Goal: Complete application form

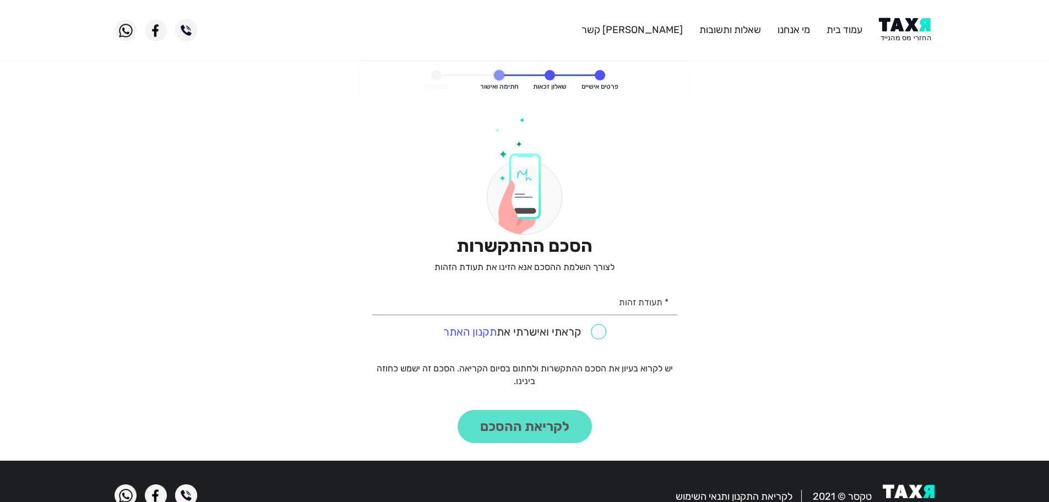
click at [599, 332] on input "checkbox" at bounding box center [524, 331] width 163 height 15
checkbox input "true"
click at [572, 421] on div "הסכם ההתקשרות לצורך השלמת ההסכם אנא הזינו את תעודת הזהות * תעודת זהות קראתי ואי…" at bounding box center [524, 279] width 305 height 325
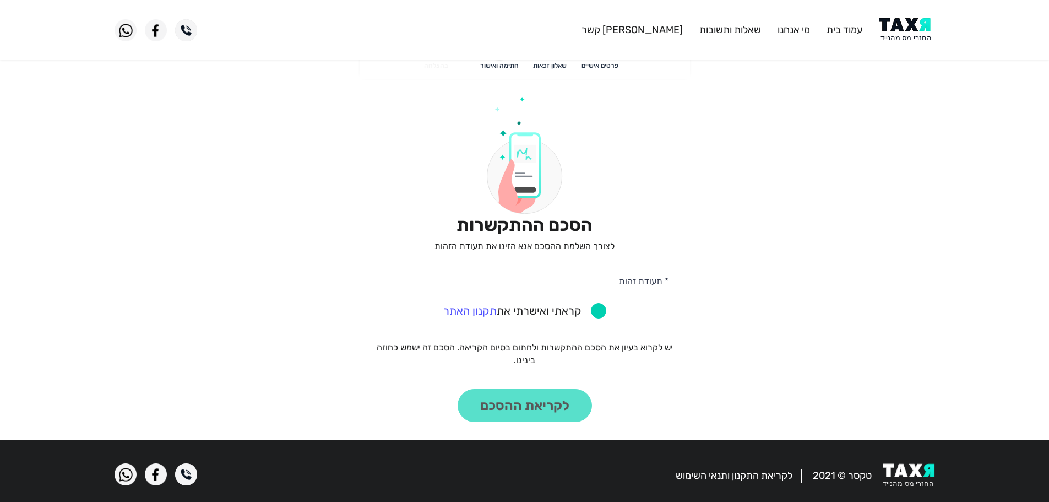
scroll to position [31, 0]
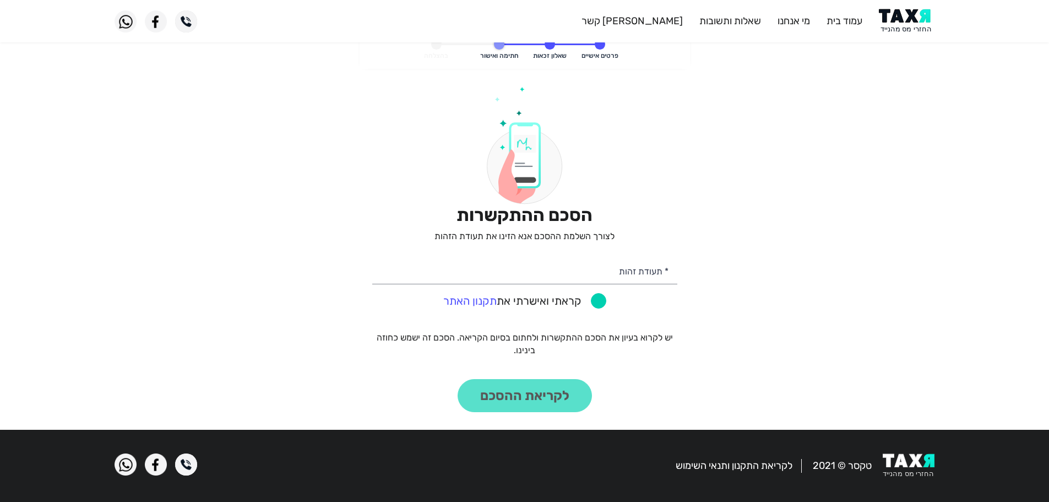
click at [546, 395] on div "הסכם ההתקשרות לצורך השלמת ההסכם אנא הזינו את תעודת הזהות * תעודת זהות קראתי ואי…" at bounding box center [524, 248] width 305 height 325
click at [546, 394] on div "הסכם ההתקשרות לצורך השלמת ההסכם אנא הזינו את תעודת הזהות * תעודת זהות קראתי ואי…" at bounding box center [524, 248] width 305 height 325
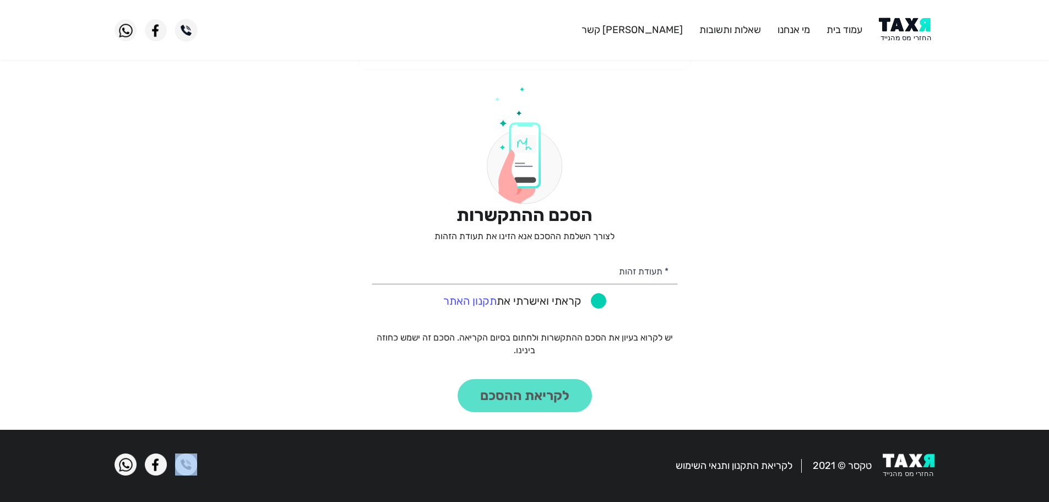
scroll to position [0, 0]
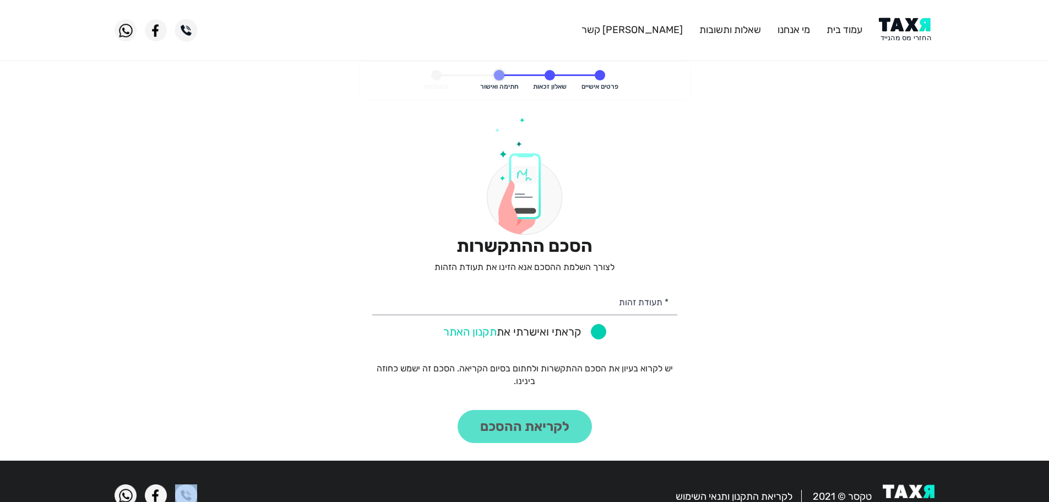
click at [474, 328] on link "תקנון האתר" at bounding box center [469, 331] width 53 height 13
click at [606, 334] on input "checkbox" at bounding box center [524, 331] width 163 height 15
checkbox input "true"
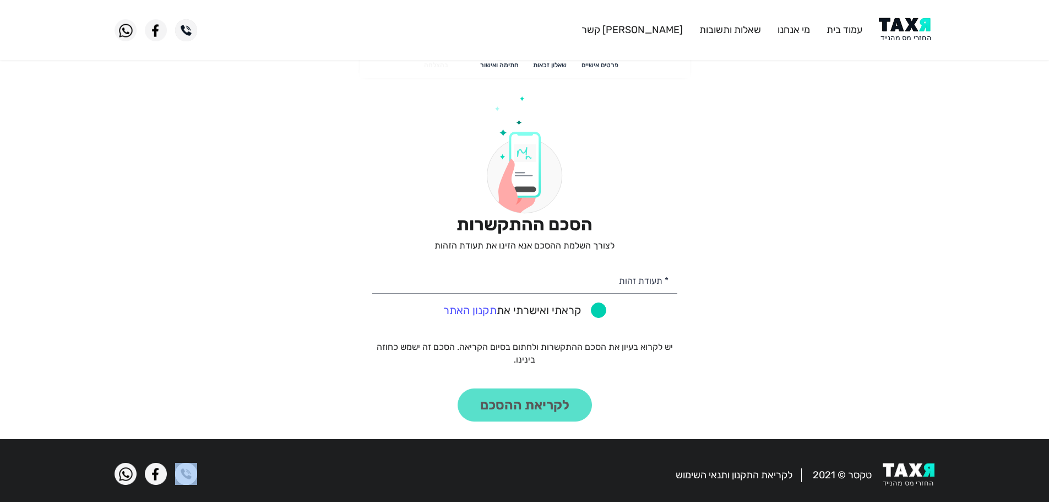
scroll to position [31, 0]
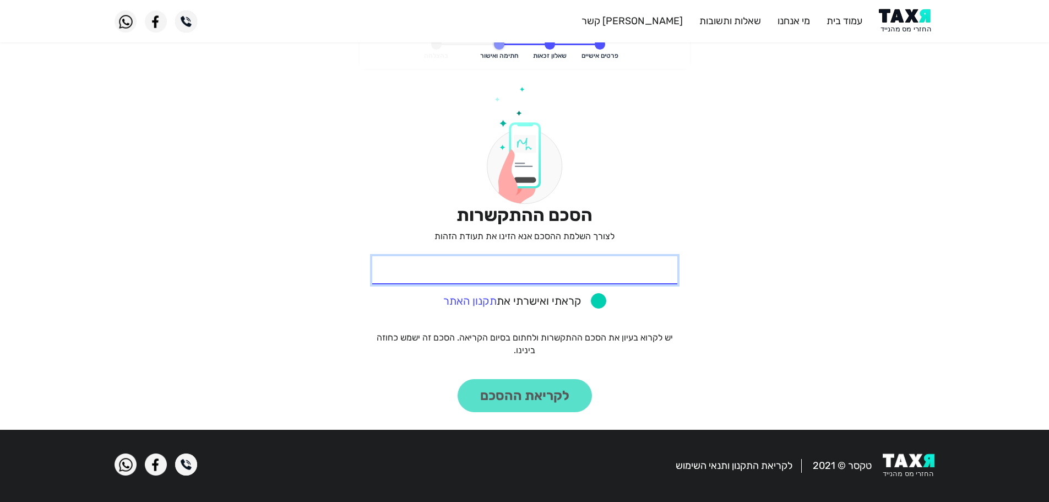
click at [634, 271] on input "* תעודת זהות" at bounding box center [524, 270] width 305 height 28
type input "206336828"
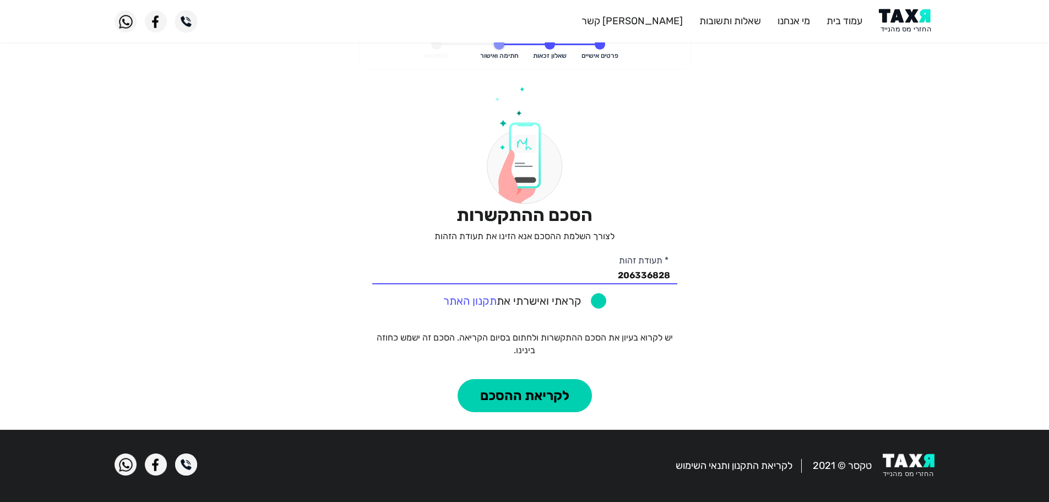
click at [599, 301] on input "checkbox" at bounding box center [524, 300] width 163 height 15
click at [600, 301] on input "checkbox" at bounding box center [524, 300] width 163 height 15
checkbox input "true"
click at [550, 399] on button "לקריאת ההסכם" at bounding box center [525, 395] width 134 height 33
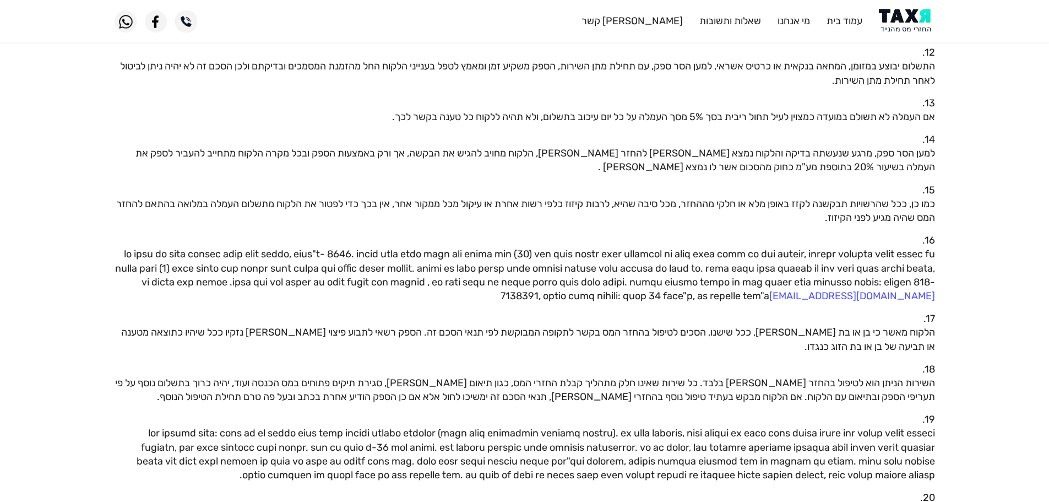
scroll to position [976, 0]
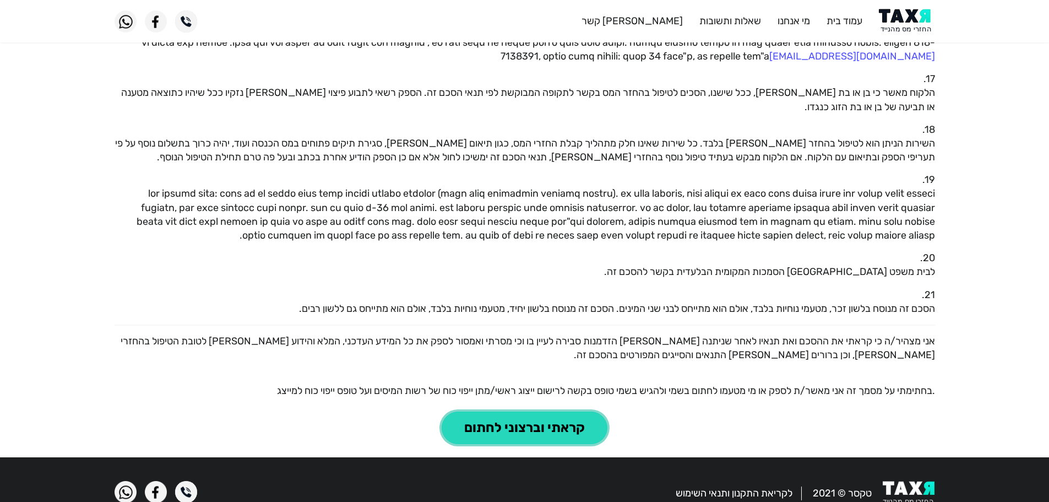
click at [513, 411] on button "קראתי וברצוני לחתום" at bounding box center [525, 427] width 166 height 33
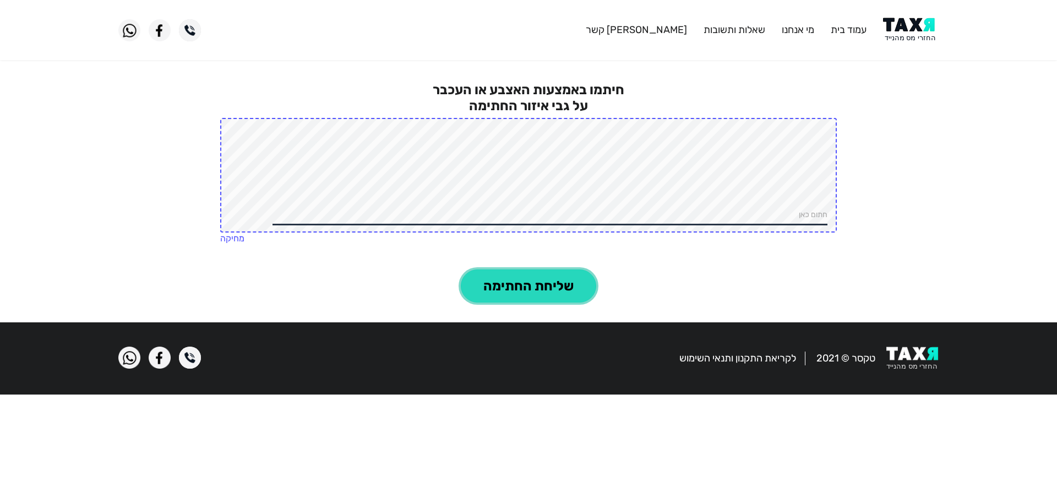
click at [532, 292] on button "שליחת החתימה" at bounding box center [528, 285] width 135 height 33
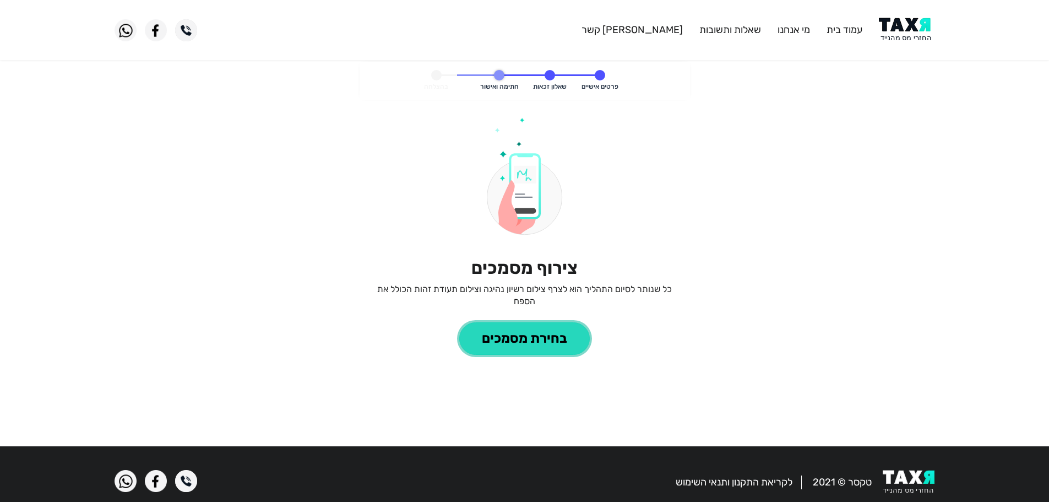
click at [520, 352] on button "בחירת מסמכים" at bounding box center [524, 338] width 130 height 33
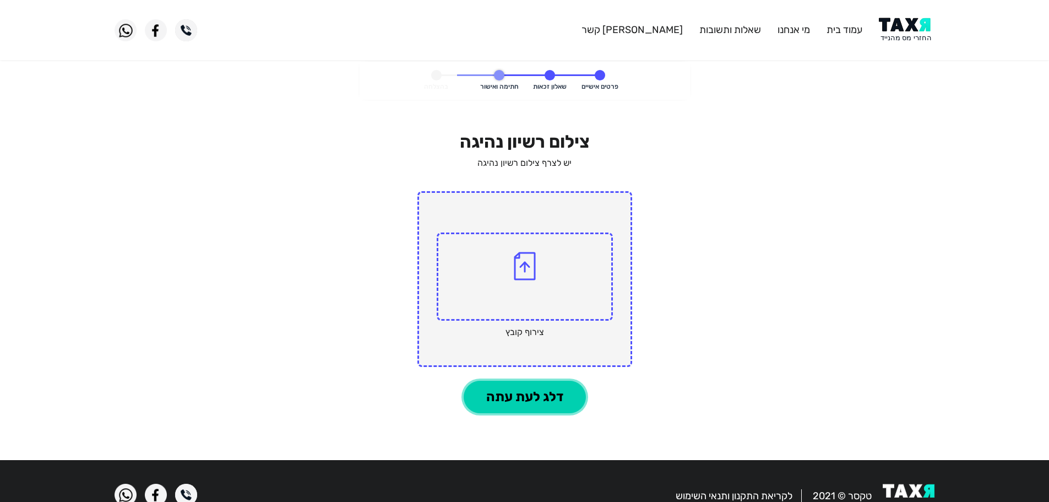
click at [569, 398] on button "דלג לעת עתה" at bounding box center [525, 396] width 122 height 33
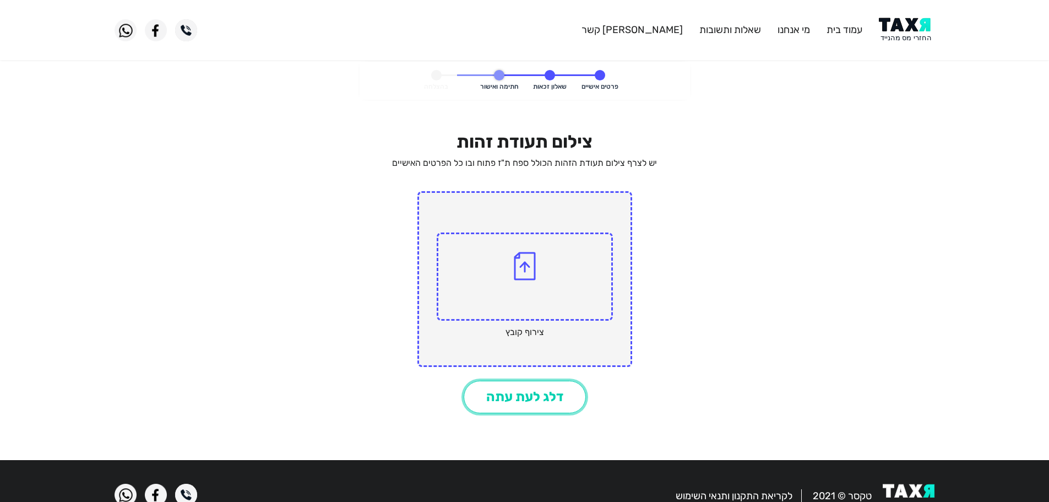
click at [569, 398] on button "דלג לעת עתה" at bounding box center [525, 396] width 122 height 33
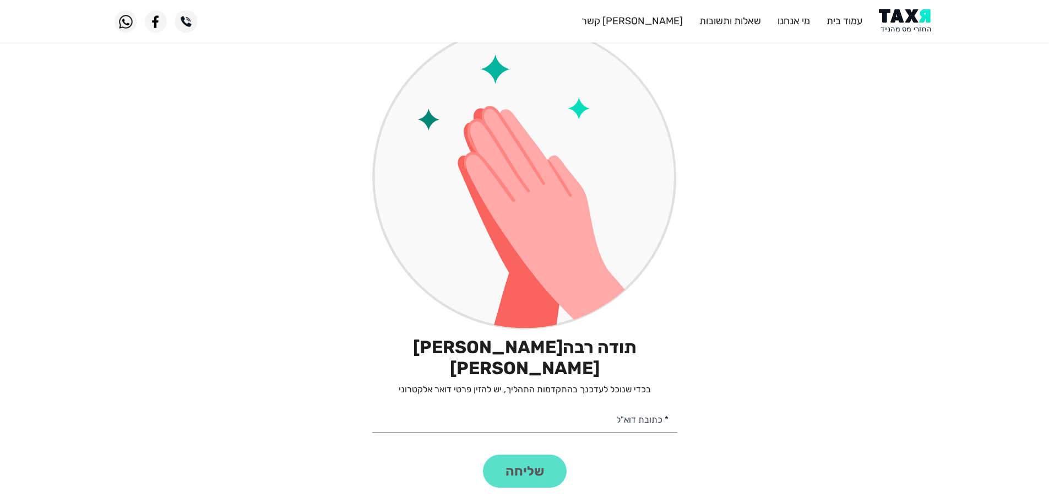
scroll to position [286, 0]
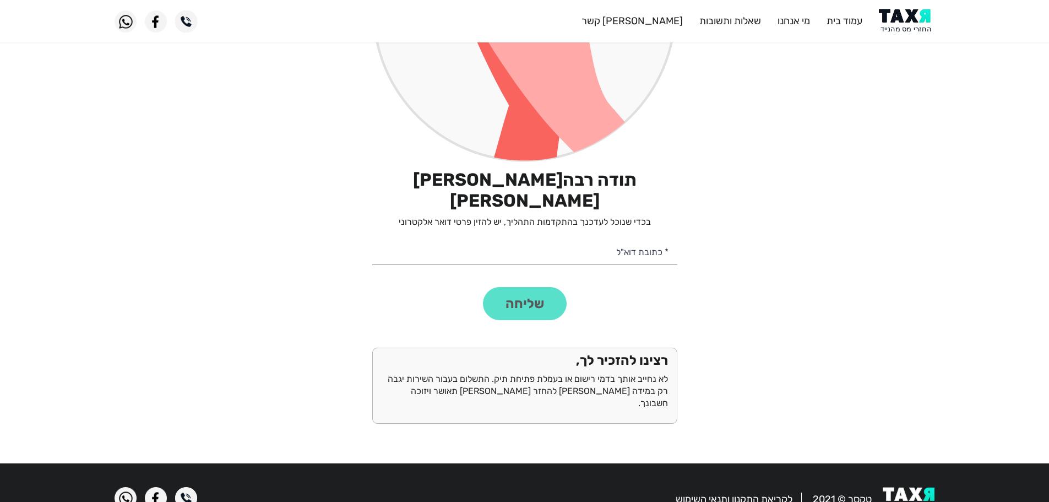
click at [817, 156] on finish "פרטים אישיים שאלון זכאות חתימה ואישור בהצלחה תודה רבה [PERSON_NAME] [PERSON_NAM…" at bounding box center [524, 114] width 1049 height 679
